Goal: Task Accomplishment & Management: Complete application form

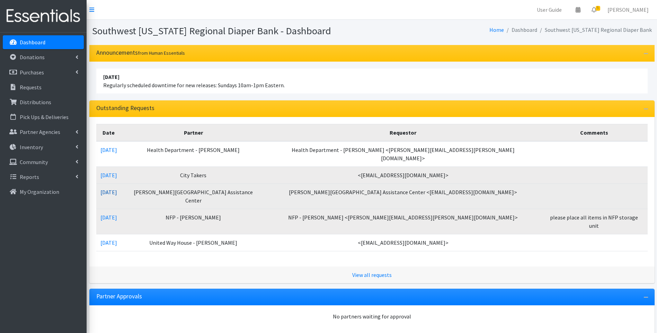
click at [117, 189] on link "[DATE]" at bounding box center [108, 192] width 17 height 7
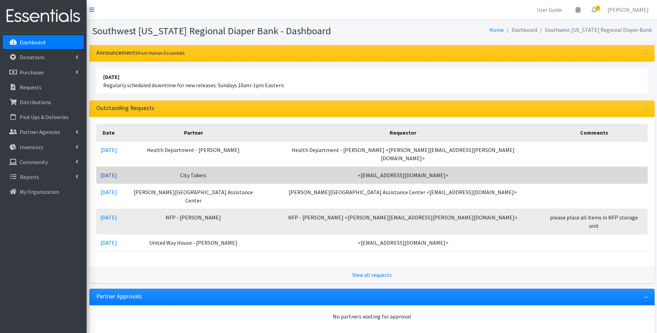
click at [117, 172] on link "[DATE]" at bounding box center [108, 175] width 17 height 7
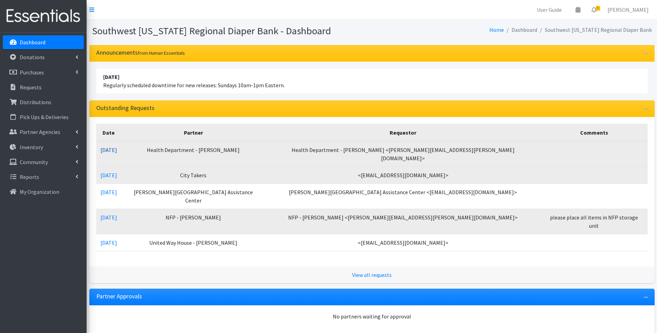
click at [117, 151] on link "10/07/2025" at bounding box center [108, 150] width 17 height 7
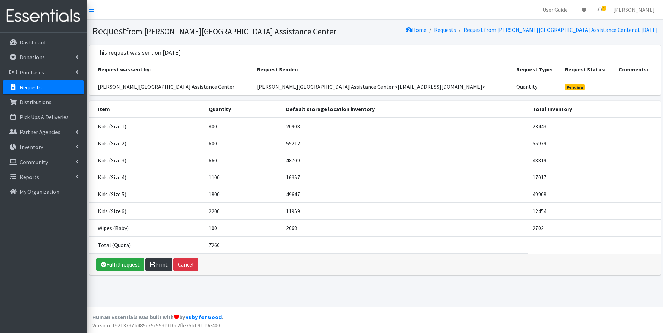
click at [154, 268] on link "Print" at bounding box center [158, 264] width 27 height 13
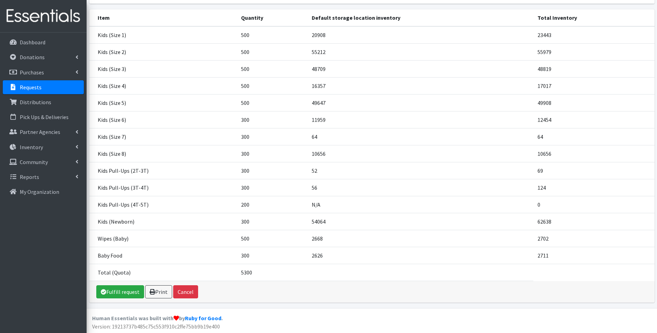
scroll to position [93, 0]
click at [158, 294] on link "Print" at bounding box center [158, 290] width 27 height 13
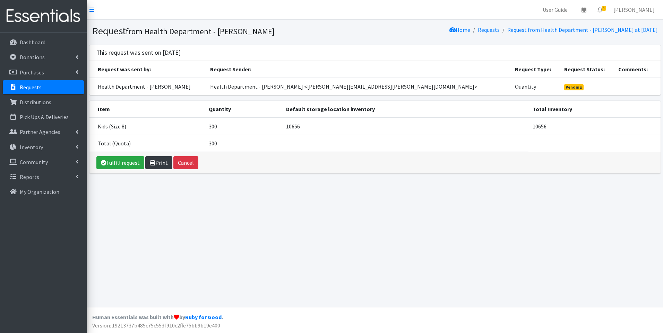
click at [157, 162] on link "Print" at bounding box center [158, 162] width 27 height 13
click at [17, 8] on img at bounding box center [43, 16] width 81 height 23
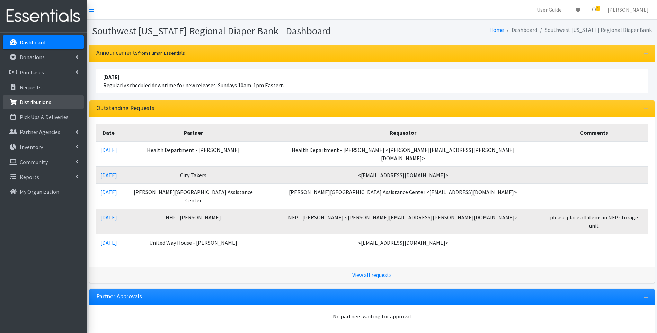
click at [41, 102] on p "Distributions" at bounding box center [36, 102] width 32 height 7
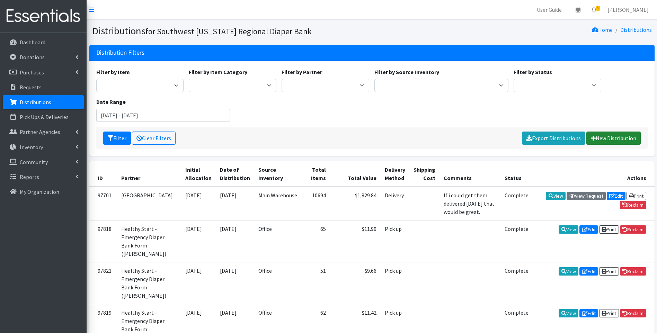
click at [622, 138] on link "New Distribution" at bounding box center [614, 138] width 54 height 13
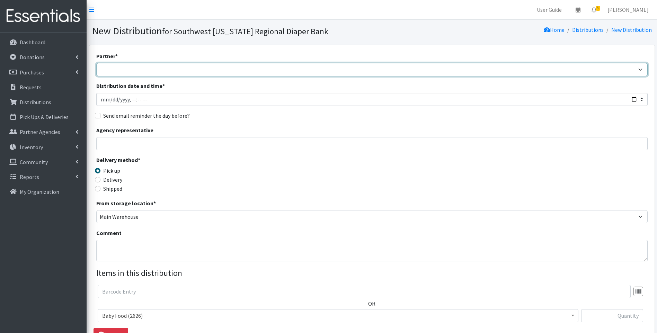
click at [276, 71] on select "ACT Abuse Counseling & Treatment Bayshore Fire Department Bonita Springs Assist…" at bounding box center [372, 69] width 552 height 13
select select "4196"
click at [96, 63] on select "ACT Abuse Counseling & Treatment Bayshore Fire Department Bonita Springs Assist…" at bounding box center [372, 69] width 552 height 13
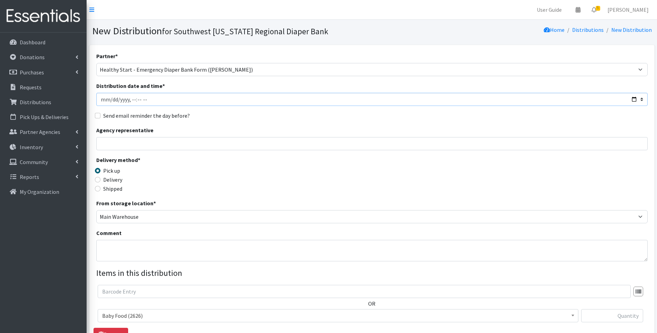
click at [634, 99] on input "Distribution date and time *" at bounding box center [372, 99] width 552 height 13
type input "2025-10-07T23:59"
click at [293, 173] on div "Delivery method * Pick up Delivery Shipped Shipping cost" at bounding box center [372, 177] width 552 height 43
click at [133, 145] on input "Agency representative" at bounding box center [372, 143] width 552 height 13
type input "Viviana"
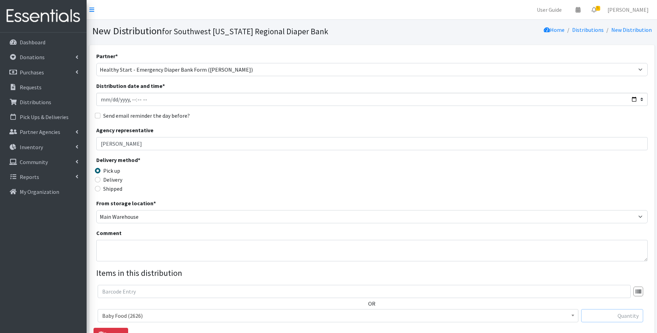
type input "50"
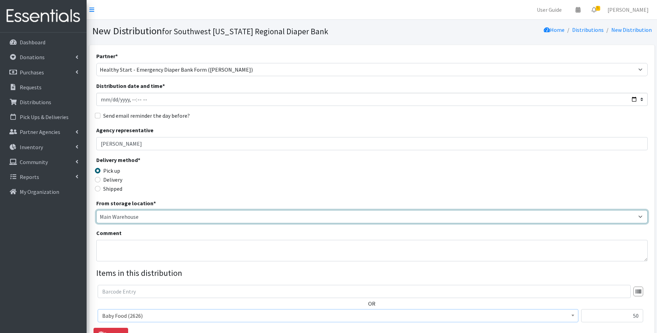
click at [150, 218] on select "Main Warehouse Office Winkler" at bounding box center [372, 216] width 552 height 13
select select "335"
click at [96, 210] on select "Main Warehouse Office Winkler" at bounding box center [372, 216] width 552 height 13
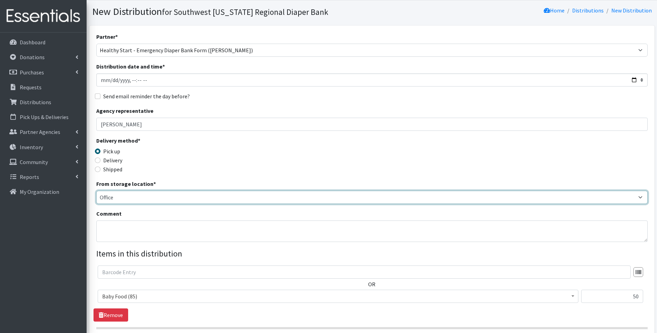
scroll to position [105, 0]
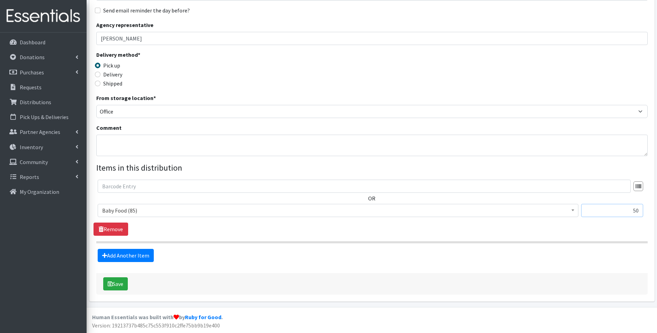
drag, startPoint x: 623, startPoint y: 211, endPoint x: 643, endPoint y: 209, distance: 20.5
click at [643, 209] on div "Baby Food (85) Blood Pressure Cuff (431) Car Seat (0) Children's Disposable Und…" at bounding box center [372, 213] width 549 height 19
type input "1"
click at [544, 170] on legend "Items in this distribution" at bounding box center [372, 168] width 552 height 12
click at [148, 256] on link "Add Another Item" at bounding box center [126, 255] width 56 height 13
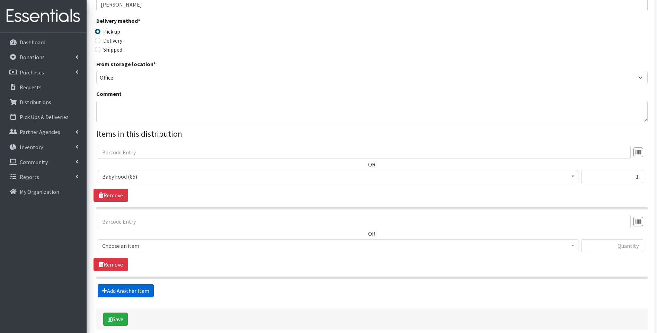
scroll to position [175, 0]
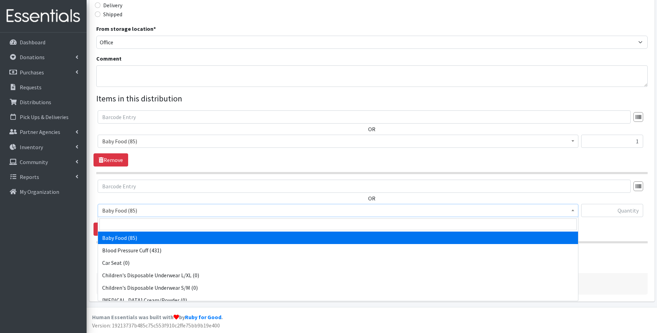
click at [178, 212] on span "Baby Food (85)" at bounding box center [338, 211] width 472 height 10
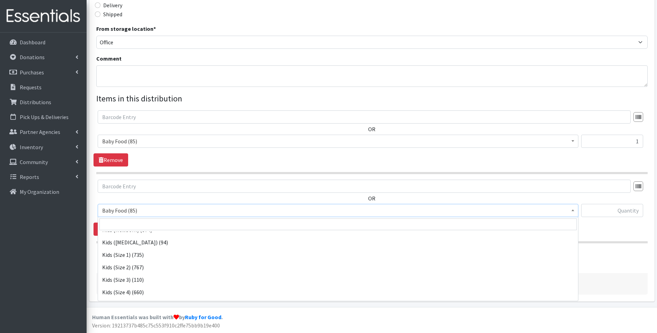
scroll to position [115, 0]
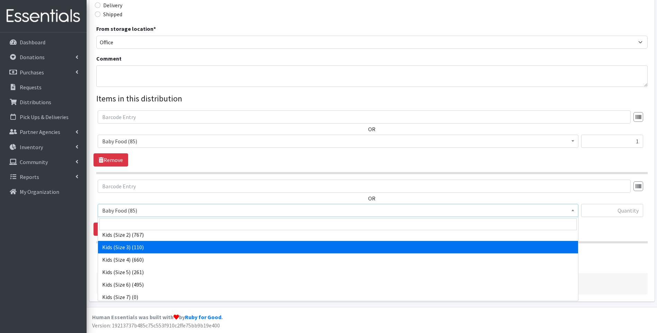
select select "10061"
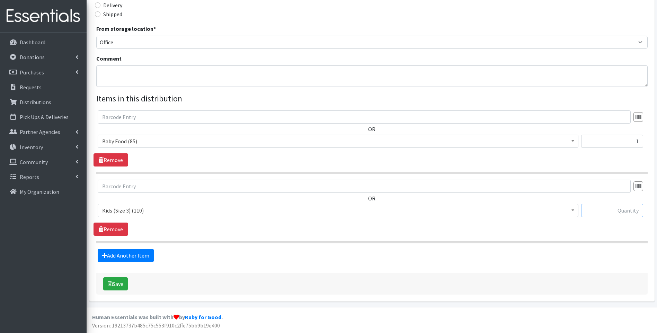
click at [612, 210] on input "text" at bounding box center [612, 210] width 62 height 13
type input "36"
click at [137, 259] on link "Add Another Item" at bounding box center [126, 255] width 56 height 13
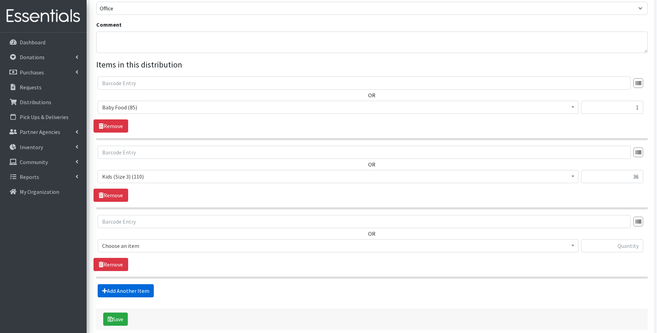
scroll to position [244, 0]
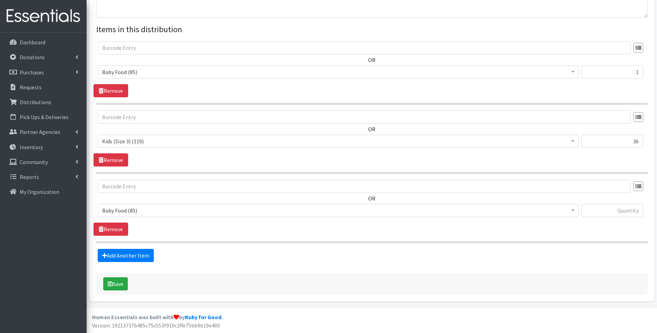
click at [157, 211] on span "Baby Food (85)" at bounding box center [338, 211] width 472 height 10
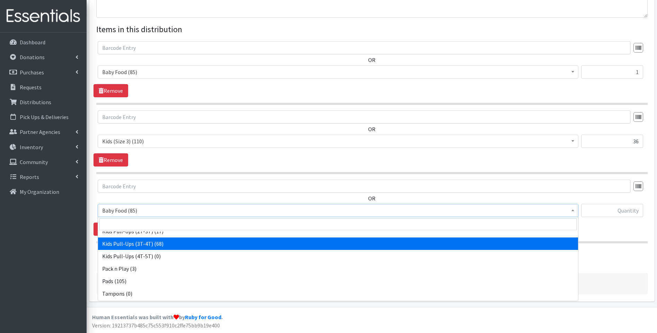
scroll to position [218, 0]
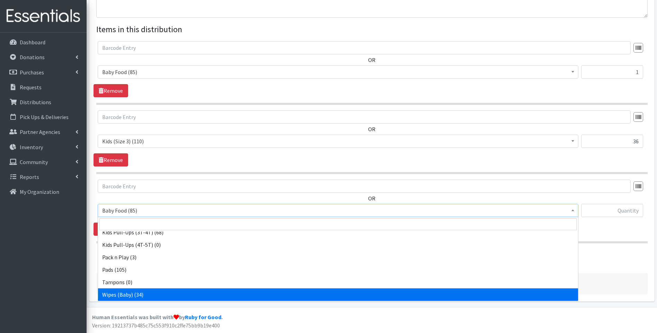
select select "10041"
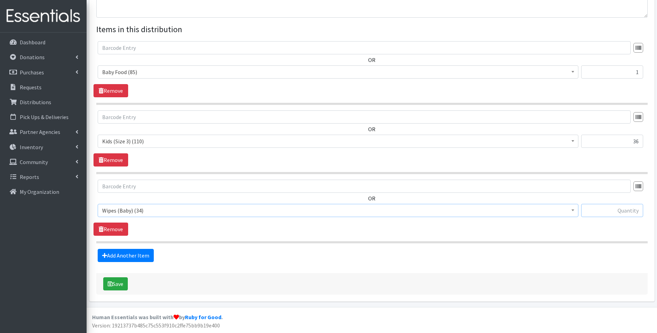
click at [631, 211] on input "text" at bounding box center [612, 210] width 62 height 13
type input "1"
click at [110, 292] on div "Save" at bounding box center [372, 283] width 552 height 21
click at [111, 290] on button "Save" at bounding box center [115, 284] width 25 height 13
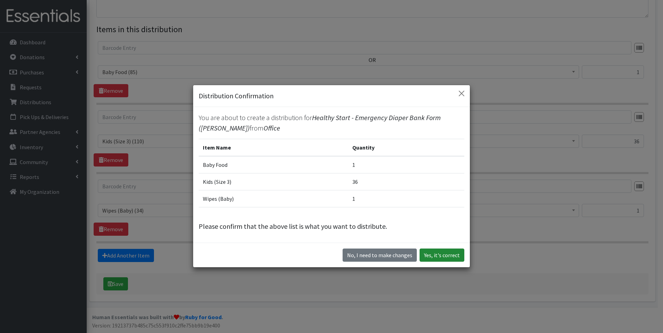
click at [452, 250] on button "Yes, it's correct" at bounding box center [441, 255] width 45 height 13
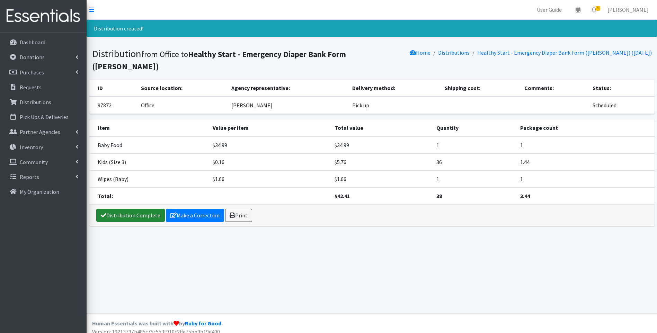
click at [135, 209] on link "Distribution Complete" at bounding box center [130, 215] width 69 height 13
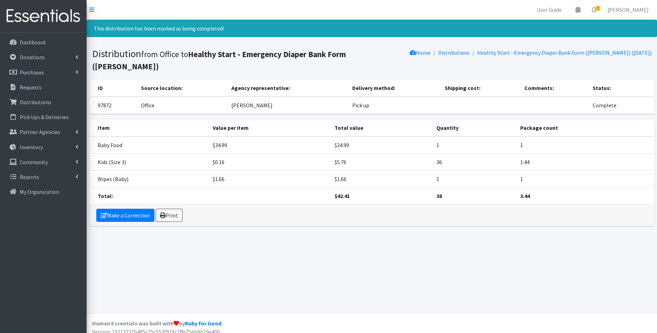
click at [27, 20] on img at bounding box center [43, 16] width 81 height 23
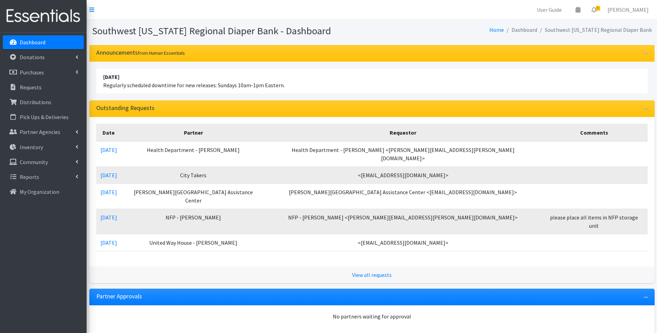
click at [38, 13] on img at bounding box center [43, 16] width 81 height 23
